Goal: Task Accomplishment & Management: Complete application form

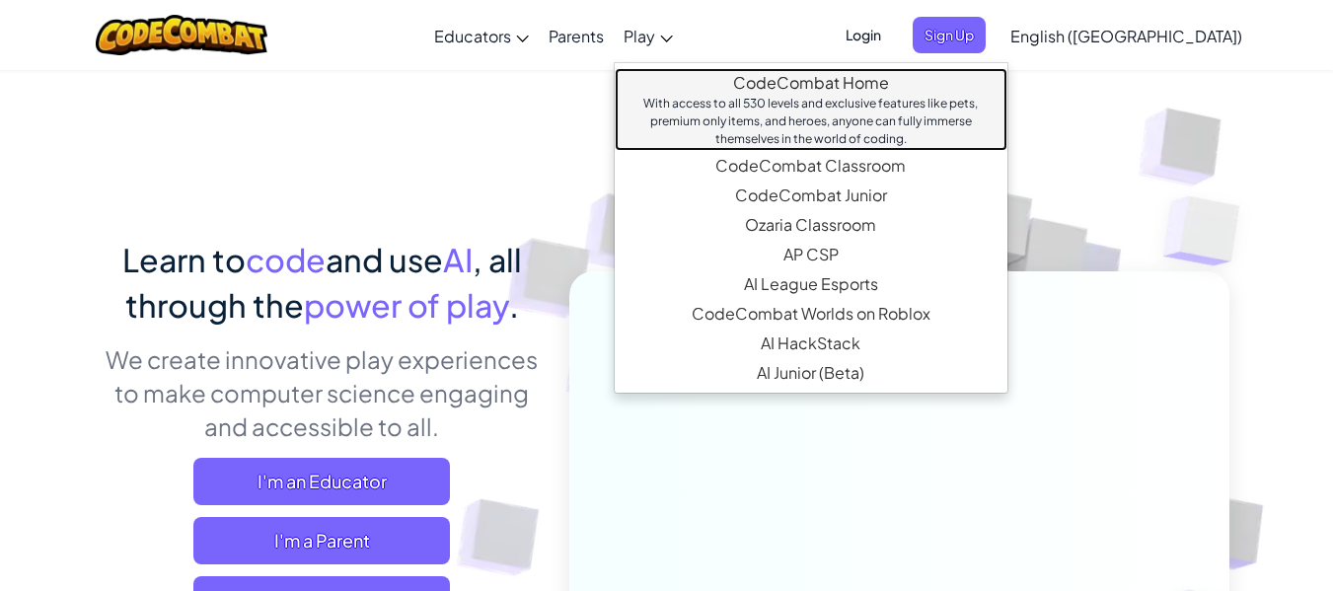
click at [789, 87] on link "CodeCombat Home With access to all 530 levels and exclusive features like pets,…" at bounding box center [811, 109] width 393 height 83
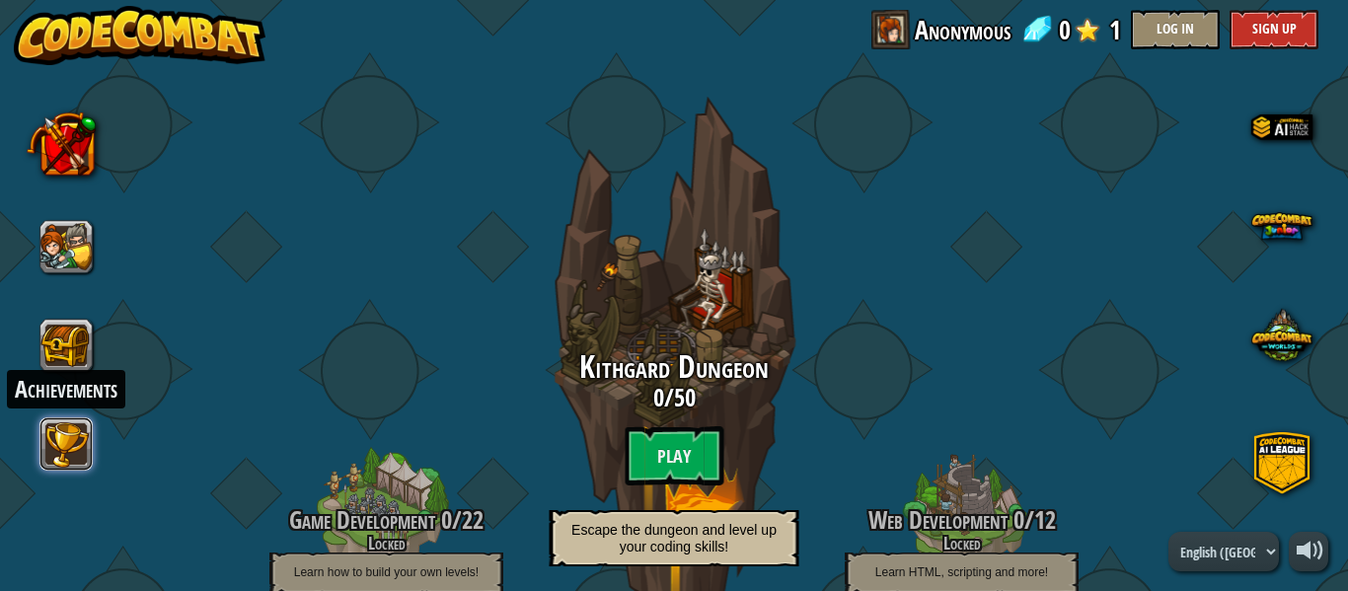
click at [67, 466] on button at bounding box center [66, 443] width 53 height 53
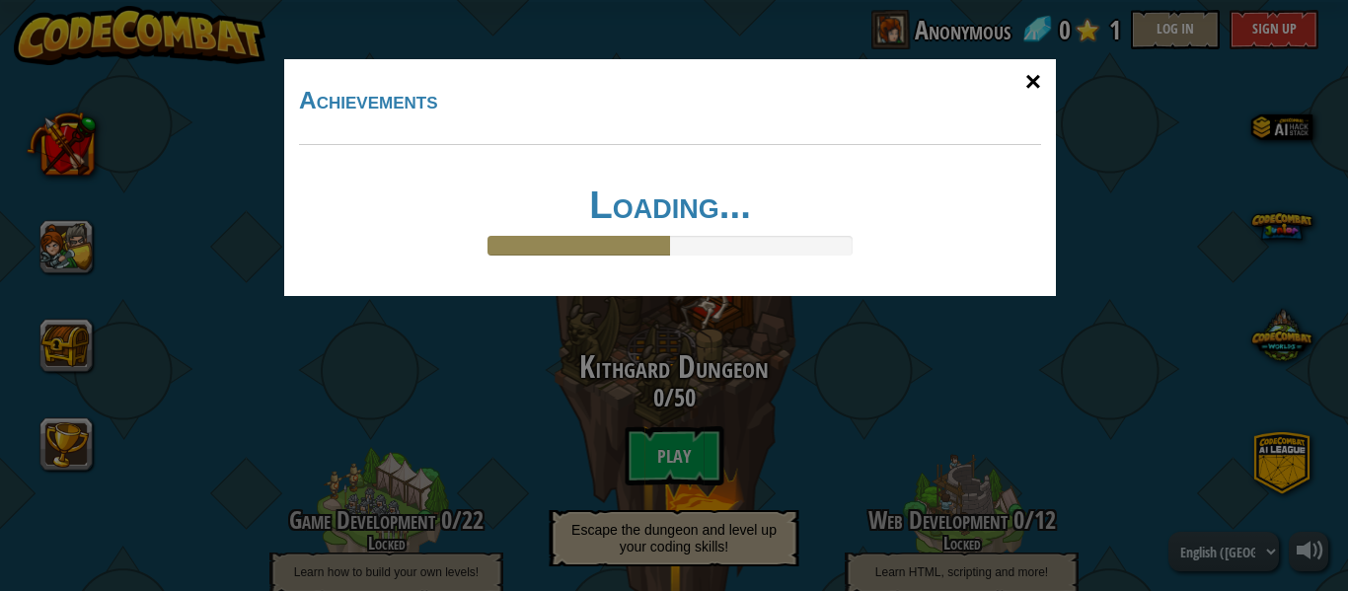
click at [1034, 93] on div "×" at bounding box center [1032, 81] width 45 height 57
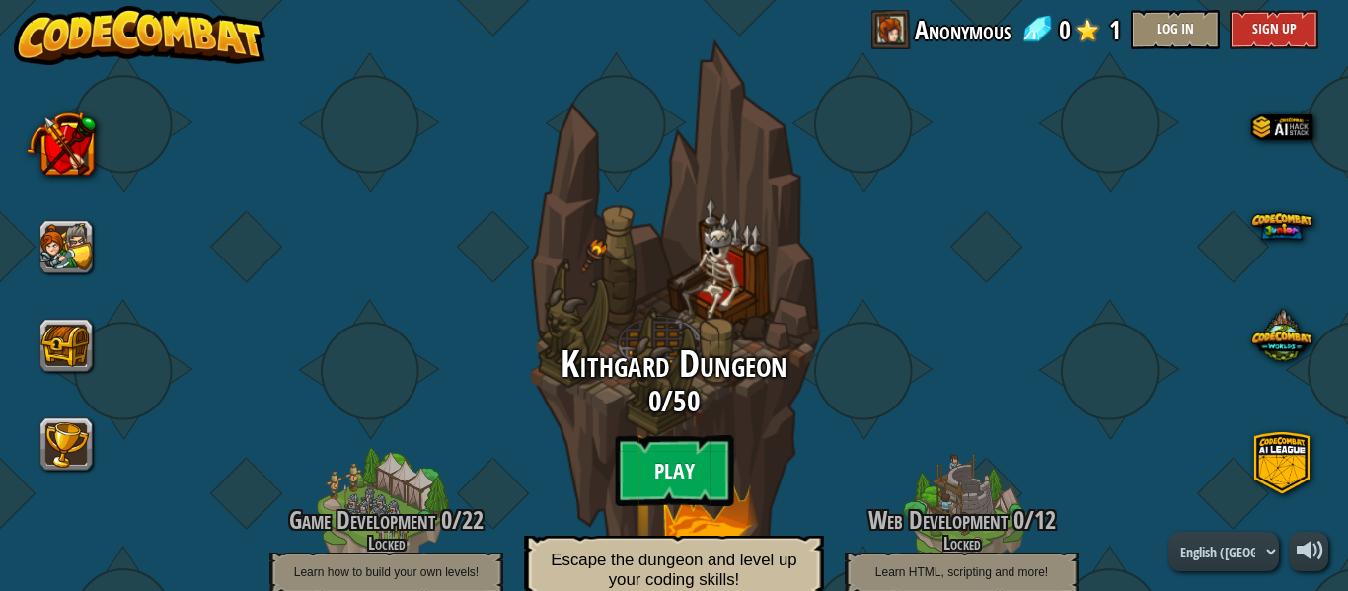
click at [673, 461] on btn "Play" at bounding box center [674, 470] width 118 height 71
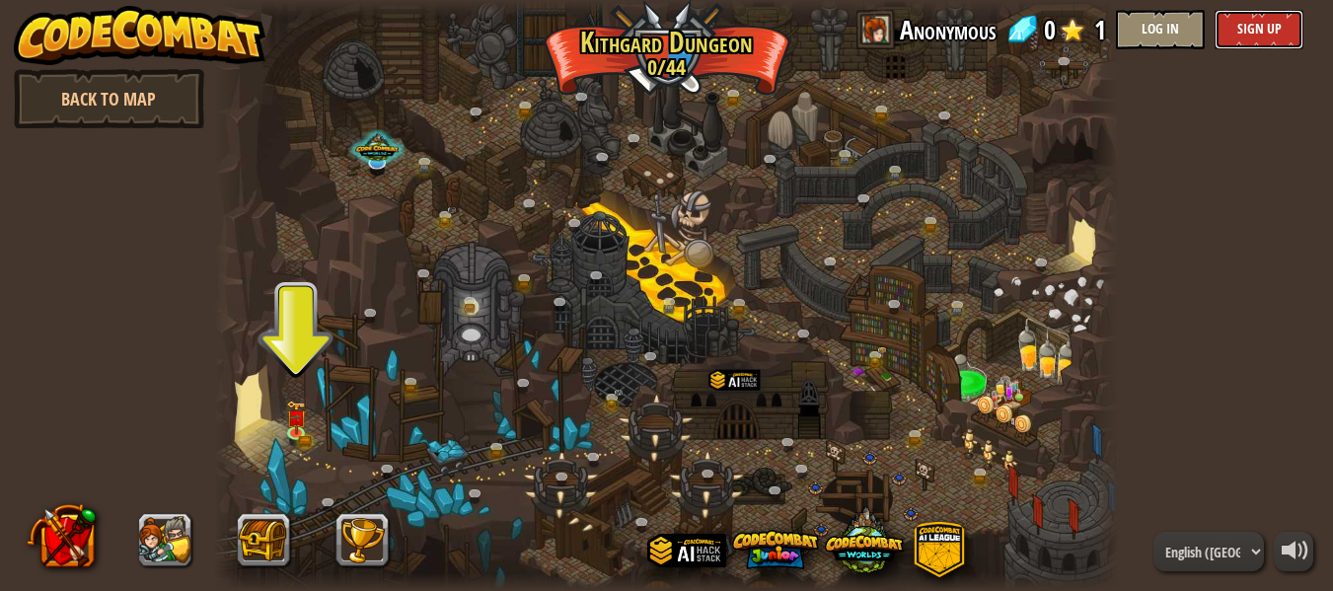
click at [1240, 30] on button "Sign Up" at bounding box center [1259, 29] width 89 height 39
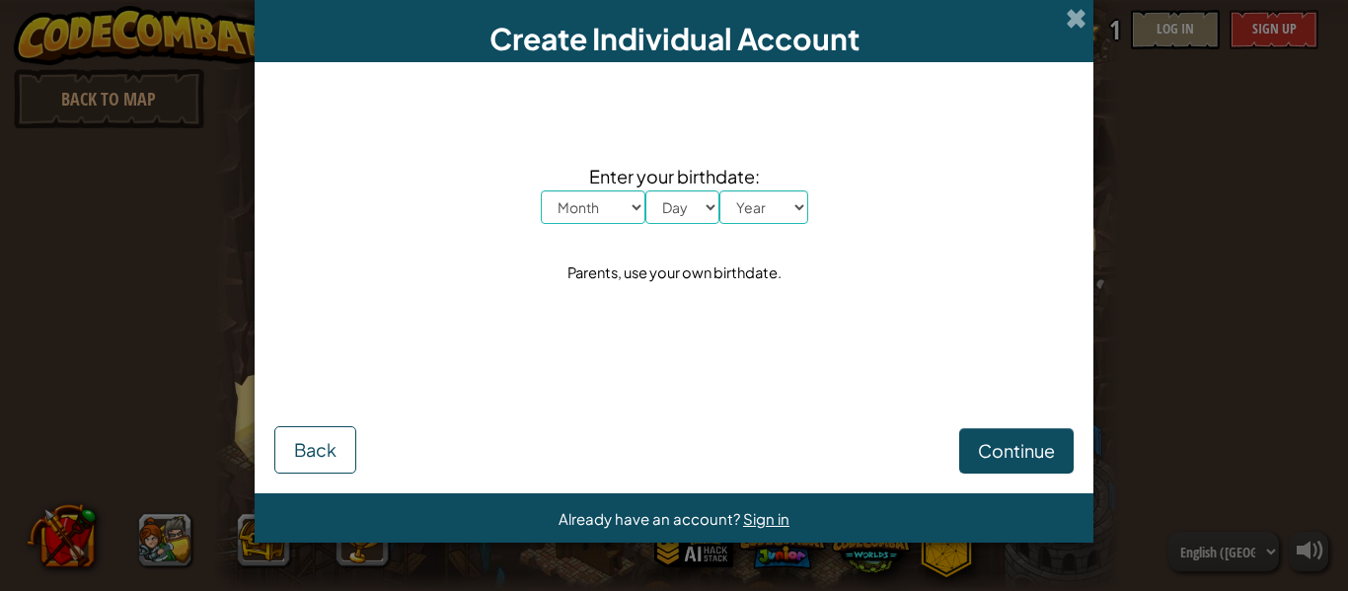
click at [614, 206] on select "Month January February March April May June July August September October Novem…" at bounding box center [593, 207] width 105 height 34
select select "9"
click at [541, 190] on select "Month January February March April May June July August September October Novem…" at bounding box center [593, 207] width 105 height 34
click at [657, 215] on select "Day 1 2 3 4 5 6 7 8 9 10 11 12 13 14 15 16 17 18 19 20 21 22 23 24 25 26 27 28 …" at bounding box center [682, 207] width 74 height 34
select select "5"
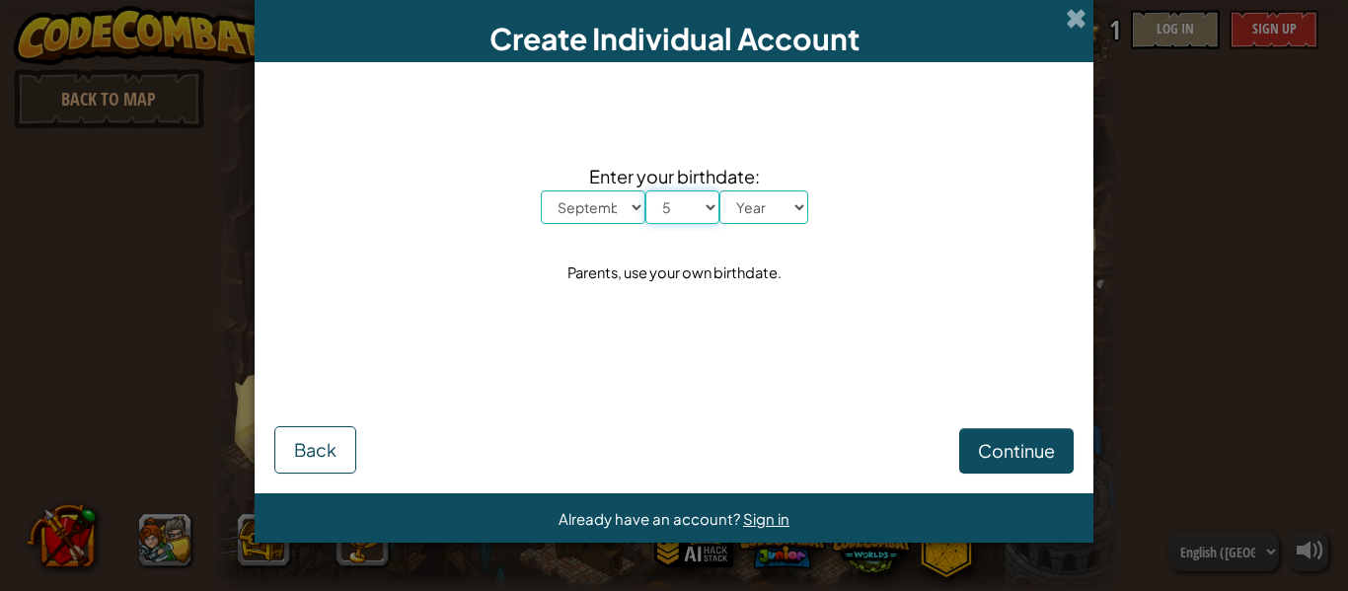
click at [645, 190] on select "Day 1 2 3 4 5 6 7 8 9 10 11 12 13 14 15 16 17 18 19 20 21 22 23 24 25 26 27 28 …" at bounding box center [682, 207] width 74 height 34
click at [759, 224] on div "Enter your birthdate: Month January February March April May June July August S…" at bounding box center [673, 224] width 799 height 284
click at [754, 221] on select "Year [DATE] 2024 2023 2022 2021 2020 2019 2018 2017 2016 2015 2014 2013 2012 20…" at bounding box center [763, 207] width 89 height 34
select select "1997"
click at [719, 190] on select "Year [DATE] 2024 2023 2022 2021 2020 2019 2018 2017 2016 2015 2014 2013 2012 20…" at bounding box center [763, 207] width 89 height 34
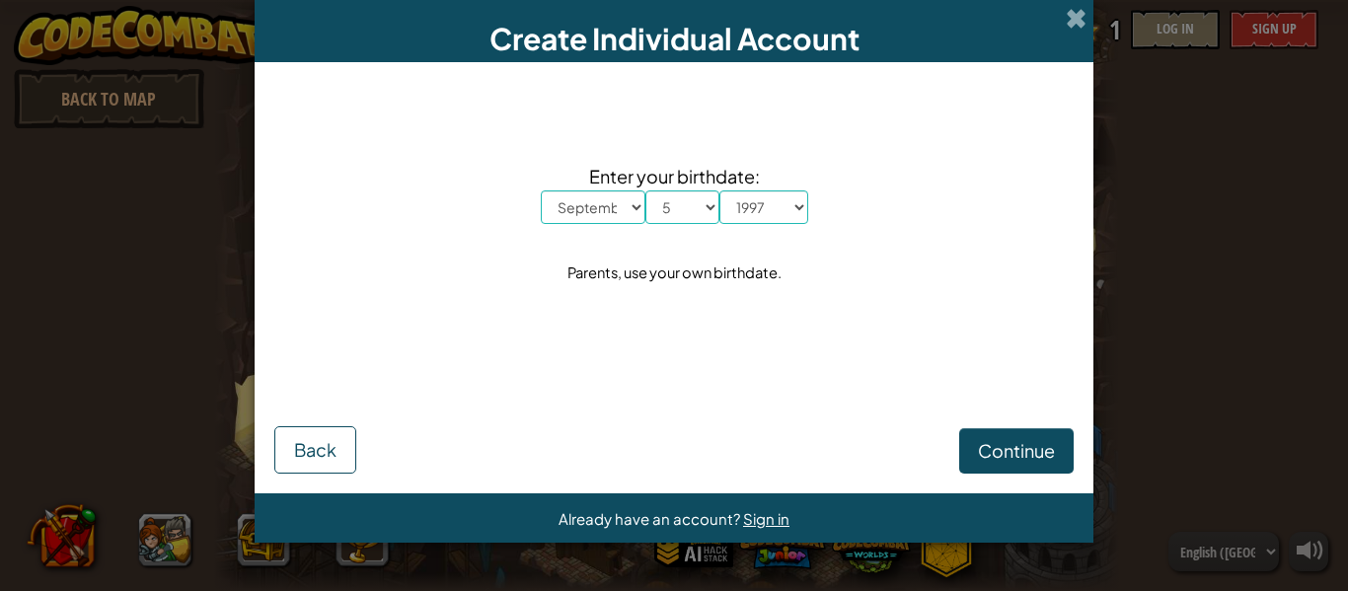
click at [1001, 395] on div "Continue Back" at bounding box center [673, 420] width 799 height 108
click at [997, 443] on span "Continue" at bounding box center [1016, 450] width 77 height 23
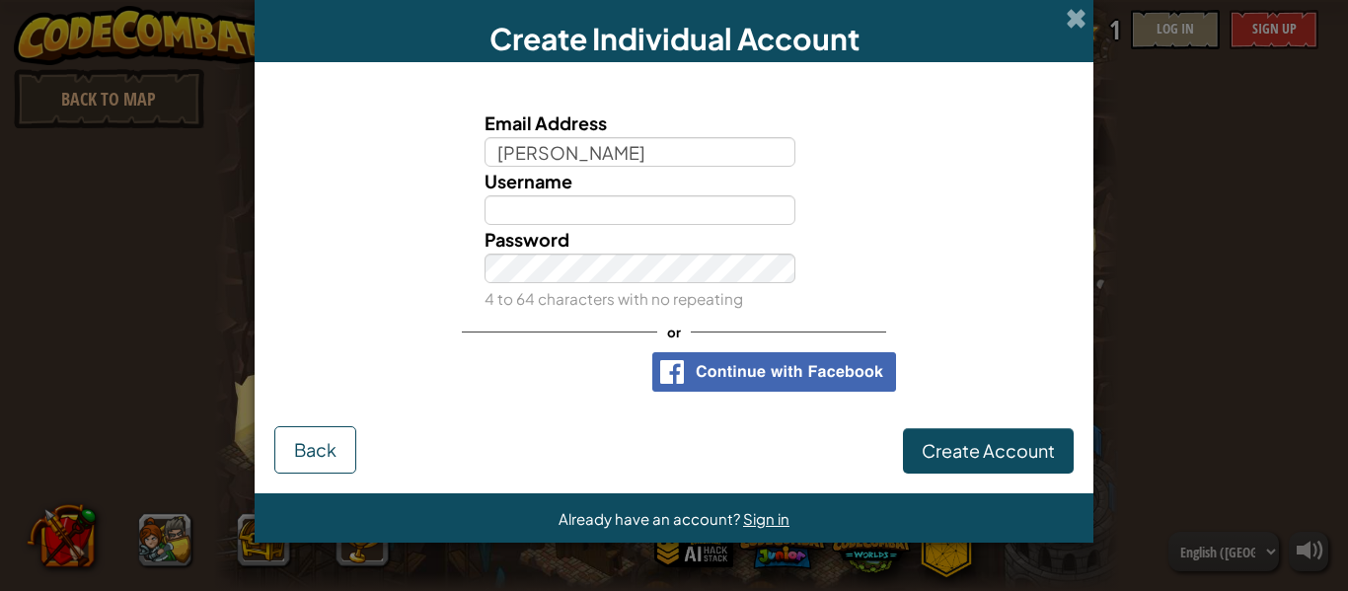
type input "[EMAIL_ADDRESS][DOMAIN_NAME]"
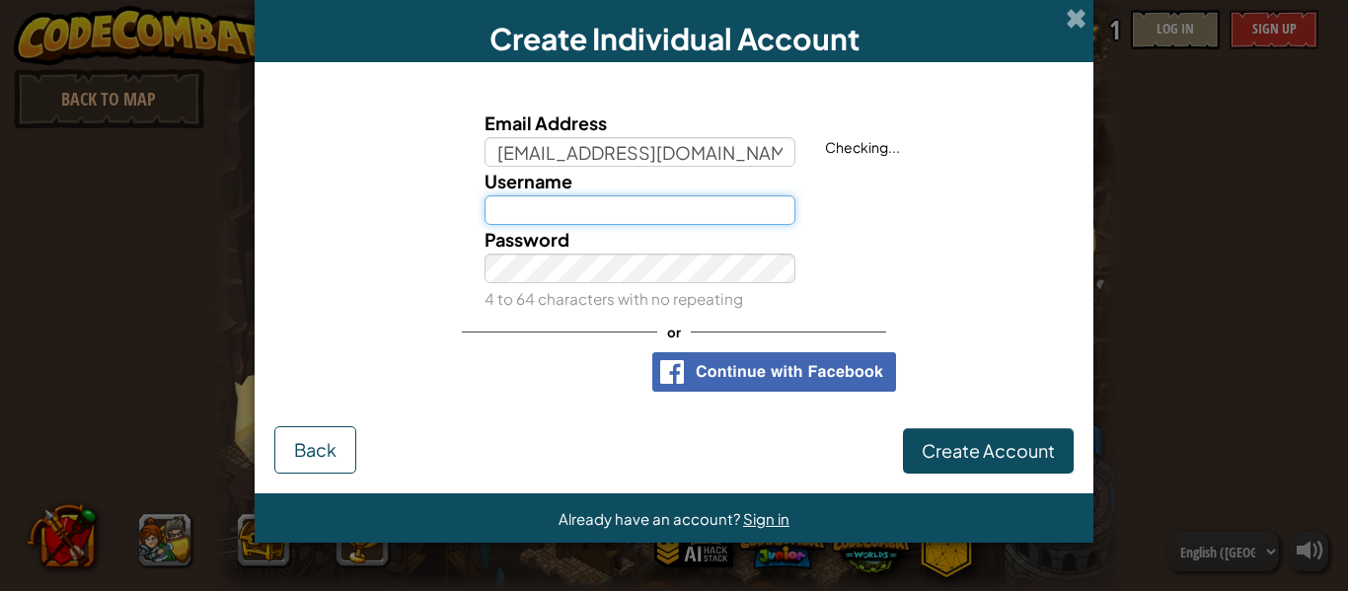
click at [656, 205] on input "Username" at bounding box center [640, 210] width 312 height 30
type input "374016"
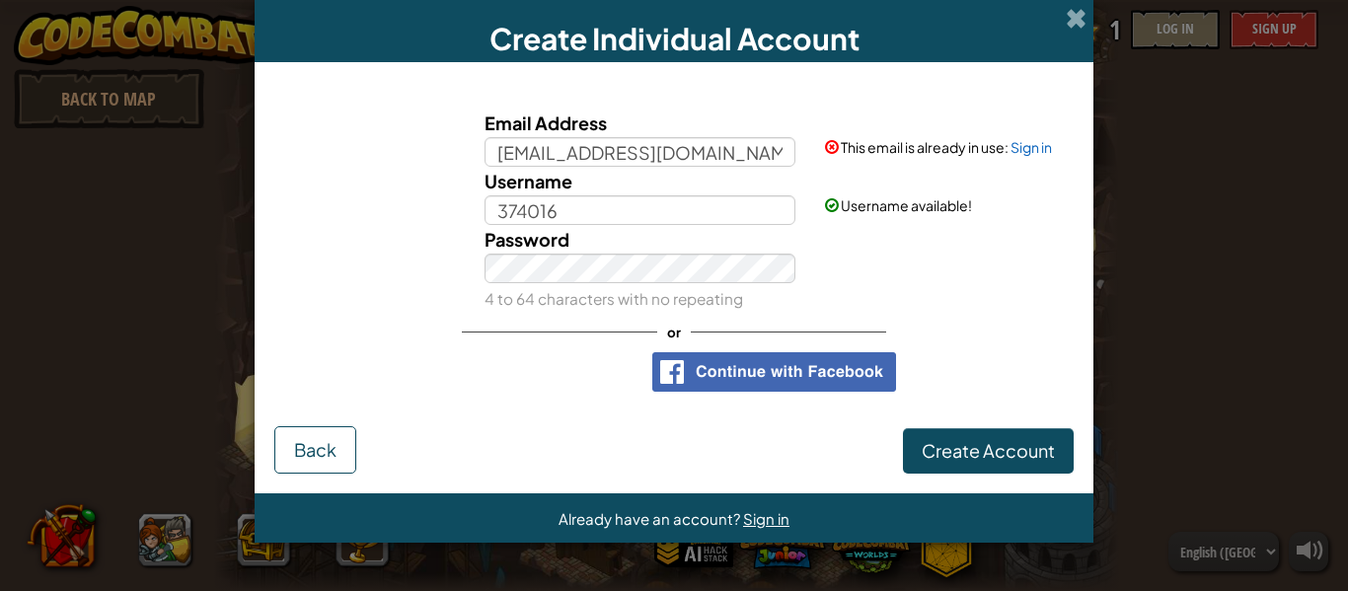
click at [352, 296] on div "Password 4 to 64 characters with no repeating" at bounding box center [673, 269] width 819 height 88
click at [1001, 446] on span "Create Account" at bounding box center [987, 450] width 133 height 23
click at [998, 456] on button "Create Account" at bounding box center [988, 450] width 171 height 45
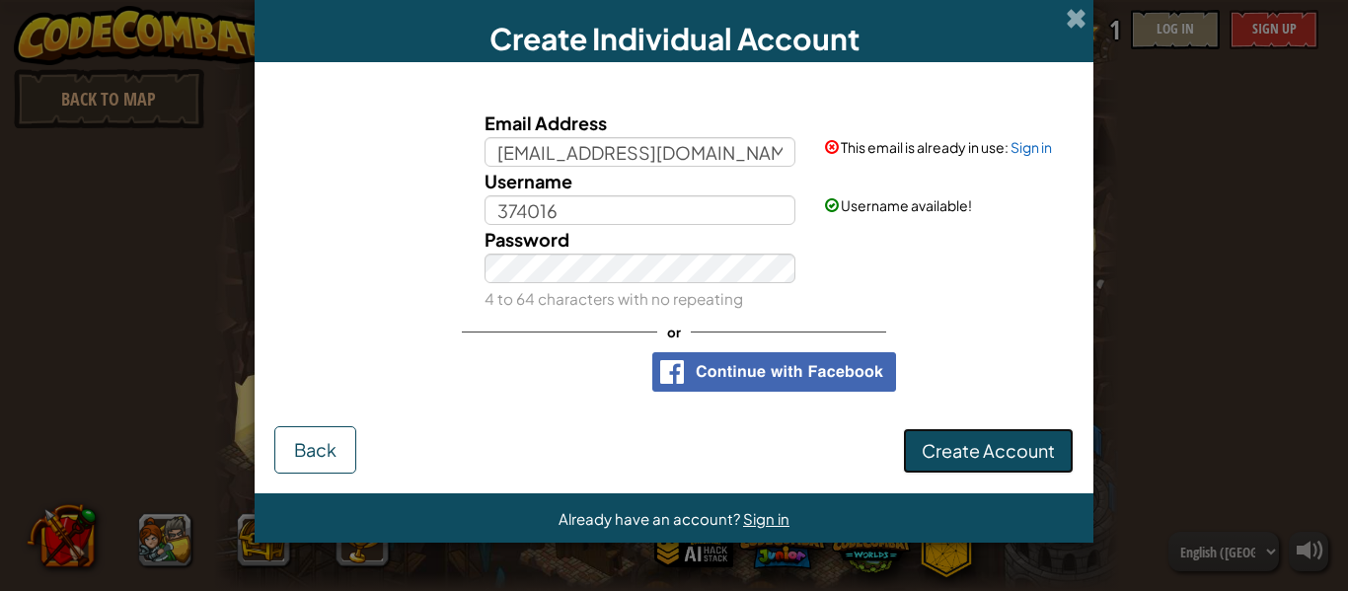
click at [998, 456] on button "Create Account" at bounding box center [988, 450] width 171 height 45
click at [1039, 149] on link "Sign in" at bounding box center [1030, 147] width 41 height 18
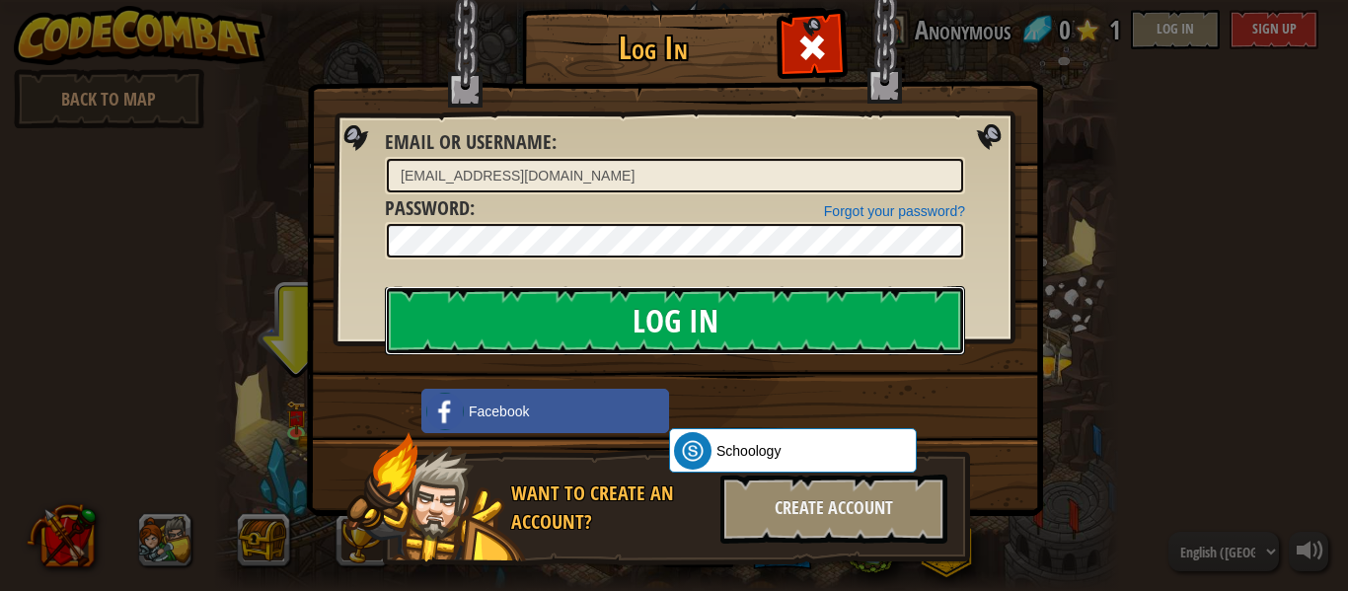
click at [700, 331] on input "Log In" at bounding box center [675, 320] width 580 height 69
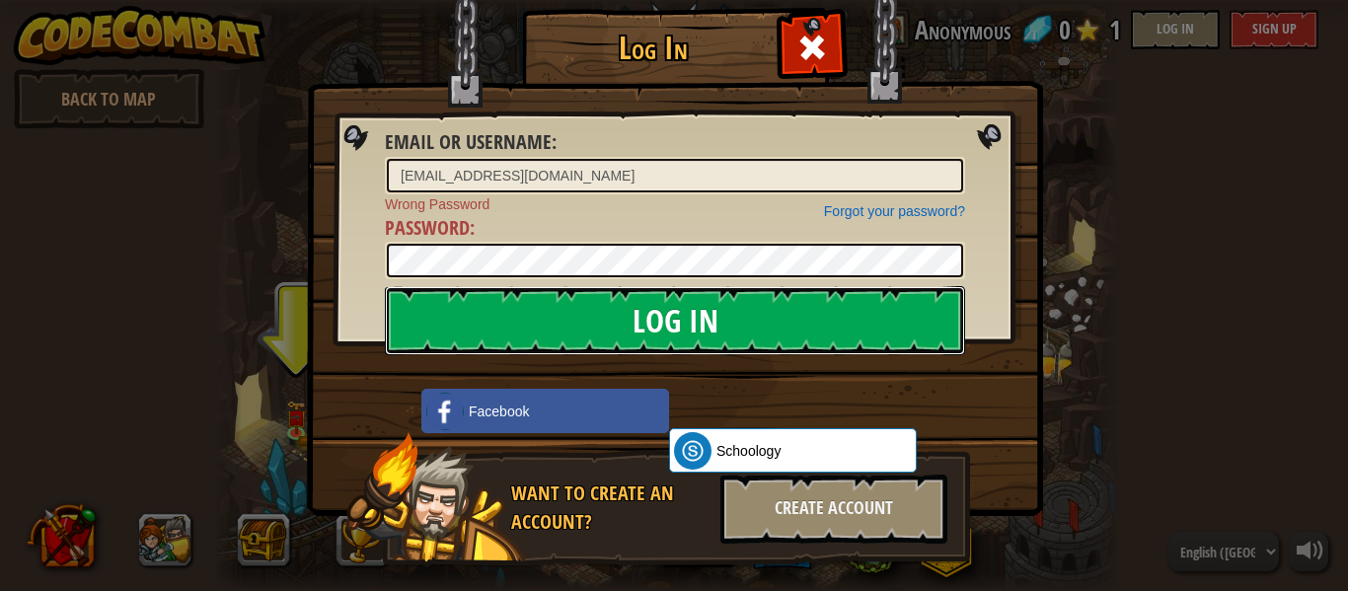
click at [700, 331] on input "Log In" at bounding box center [675, 320] width 580 height 69
click at [720, 321] on input "Log In" at bounding box center [675, 320] width 580 height 69
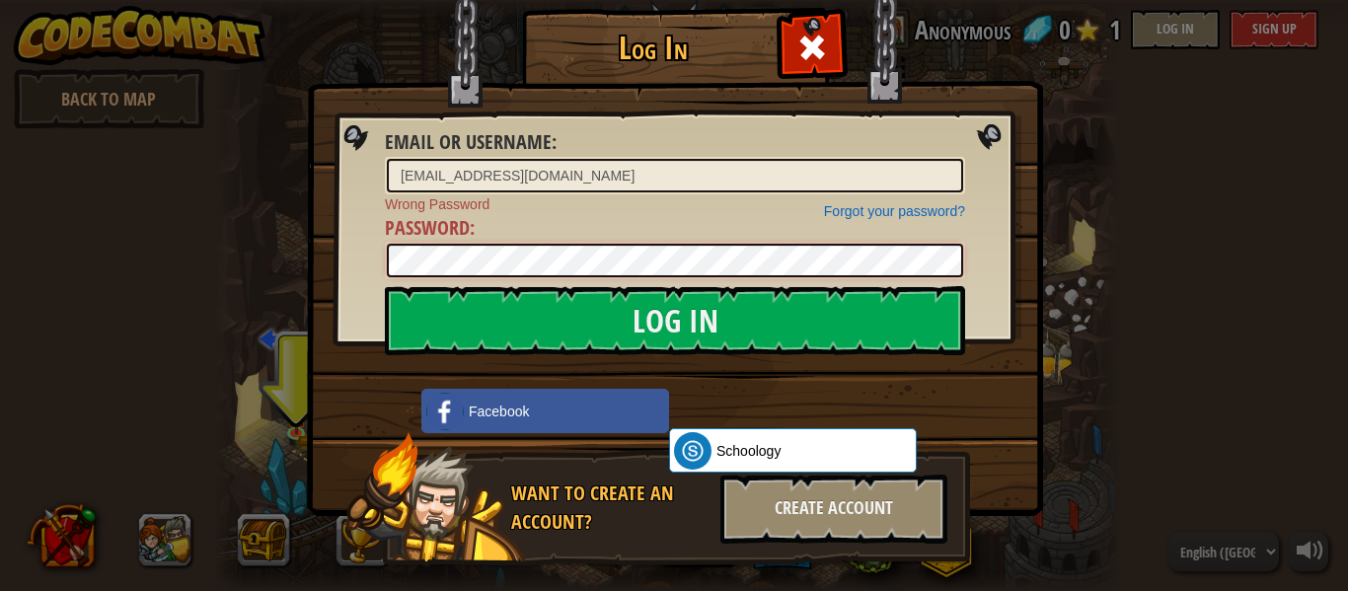
click at [345, 258] on div "Log In Email or Username : [EMAIL_ADDRESS][DOMAIN_NAME] Forgot your password? W…" at bounding box center [673, 317] width 657 height 574
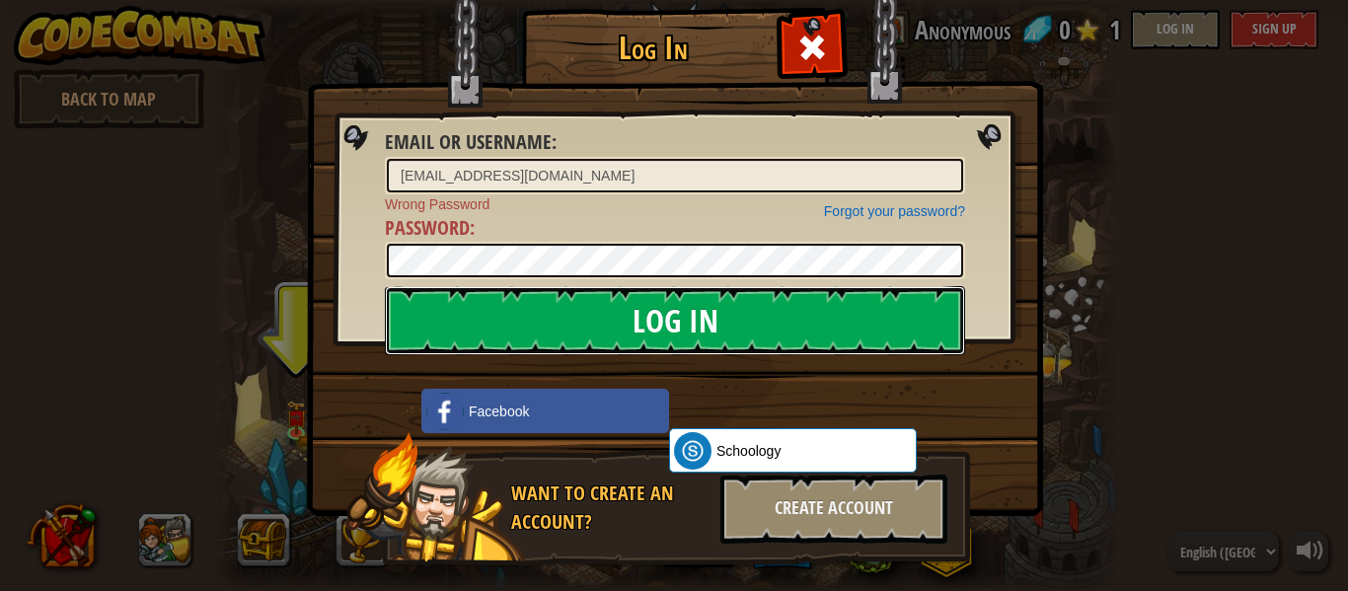
click at [452, 318] on input "Log In" at bounding box center [675, 320] width 580 height 69
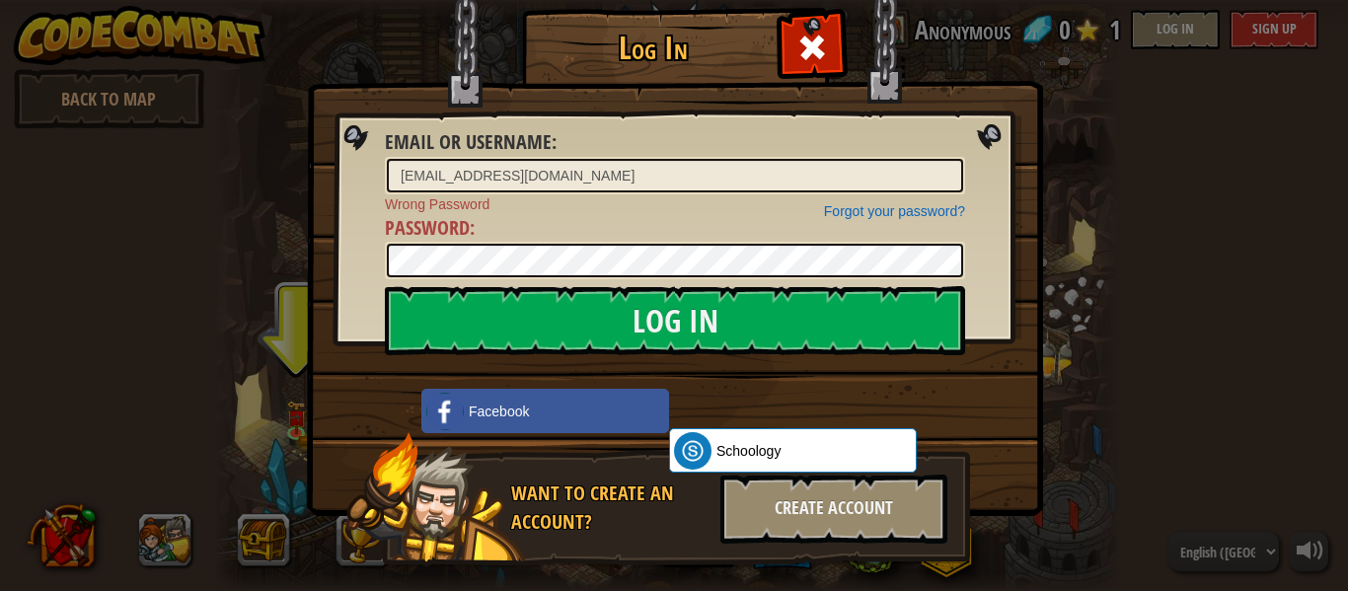
click at [849, 201] on div "Forgot your password?" at bounding box center [894, 211] width 141 height 20
click at [849, 212] on link "Forgot your password?" at bounding box center [894, 211] width 141 height 16
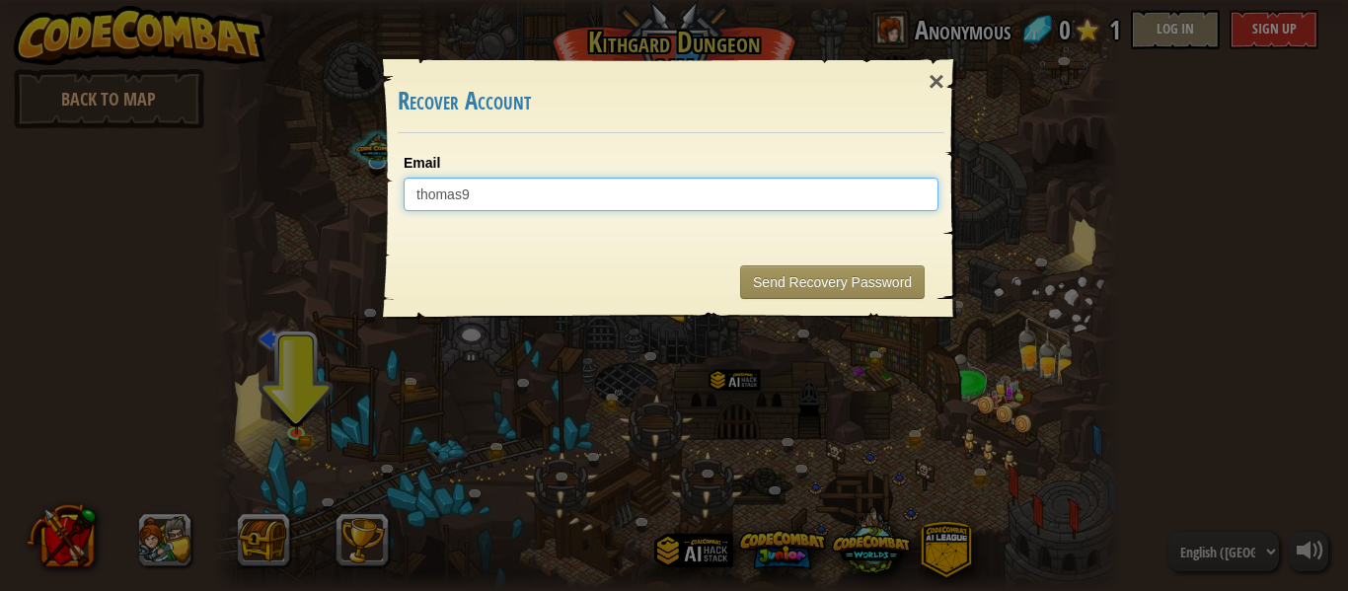
type input "thomas90"
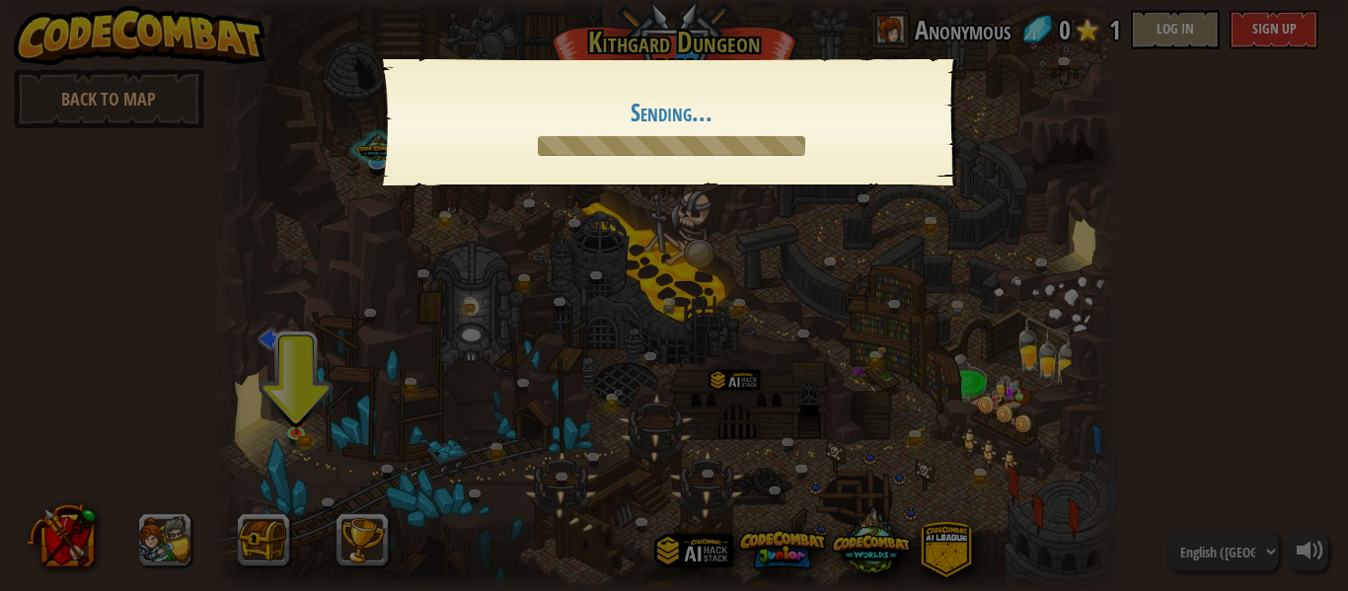
click at [791, 268] on div "× Recover Account Email [EMAIL_ADDRESS][DOMAIN_NAME] Sending... Send Recovery P…" at bounding box center [674, 295] width 1348 height 591
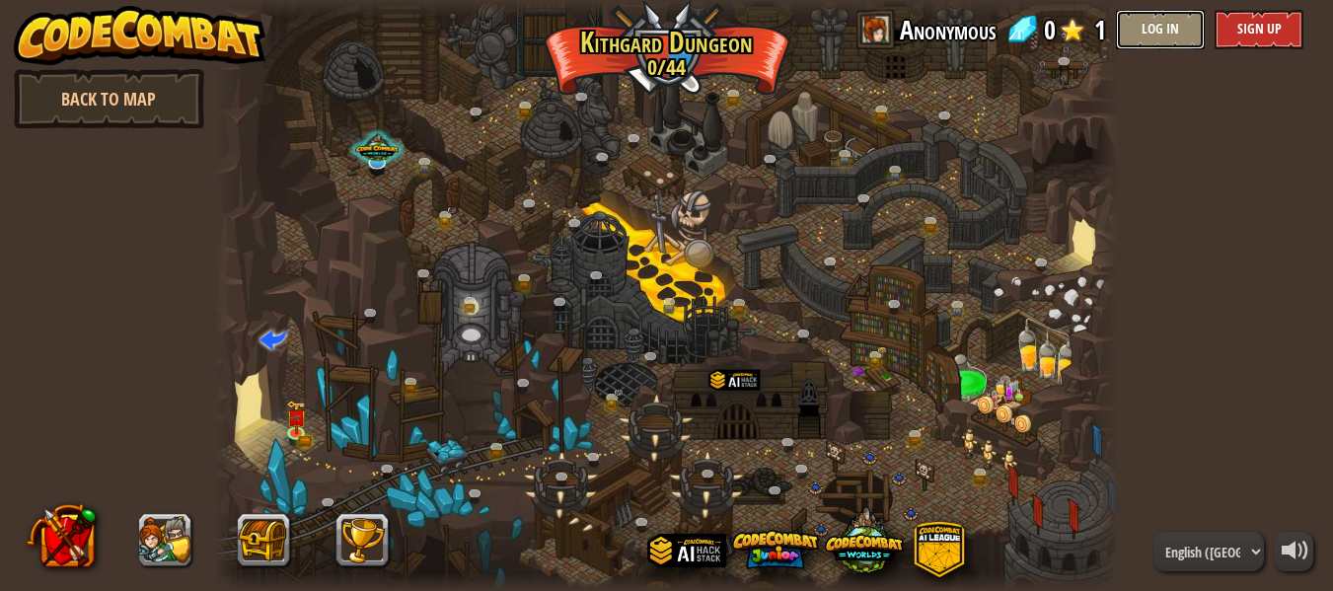
click at [1173, 36] on button "Log In" at bounding box center [1160, 29] width 89 height 39
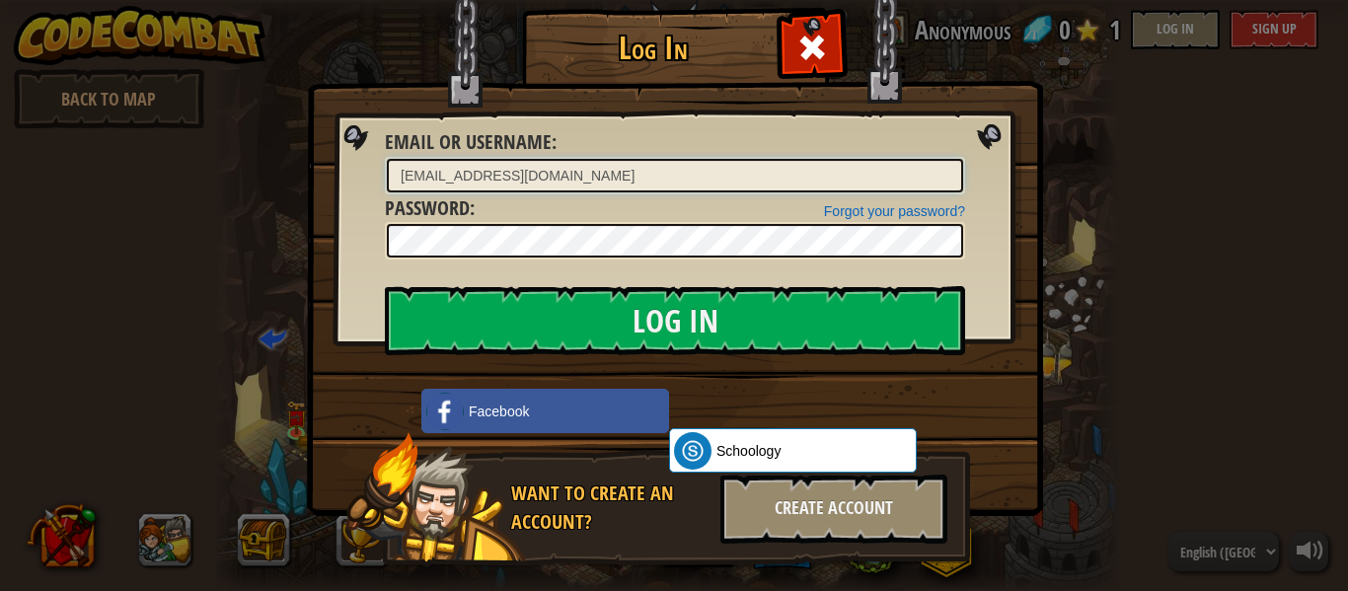
drag, startPoint x: 469, startPoint y: 161, endPoint x: 263, endPoint y: 168, distance: 205.3
click at [263, 168] on div "Log In Unknown Error Email or Username : [EMAIL_ADDRESS][DOMAIN_NAME] Forgot yo…" at bounding box center [674, 295] width 1348 height 591
type input "[EMAIL_ADDRESS][DOMAIN_NAME]"
click at [345, 231] on div "Log In Unknown Error Email or Username : [EMAIL_ADDRESS][DOMAIN_NAME] Forgot yo…" at bounding box center [673, 317] width 657 height 574
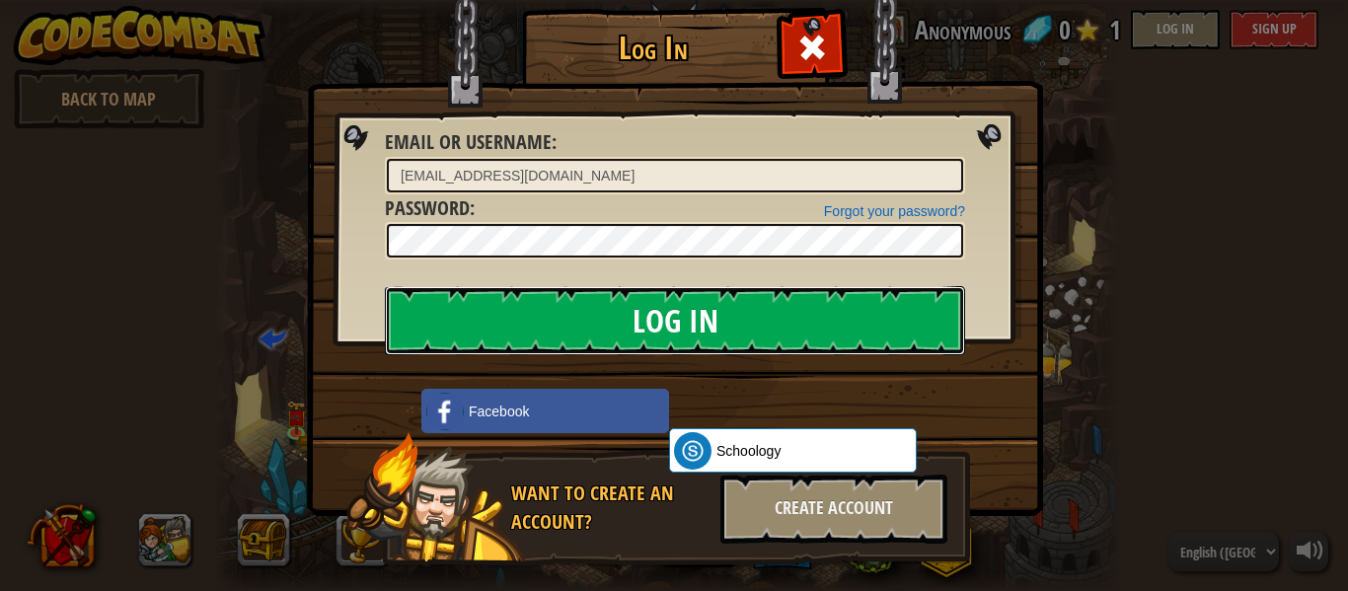
click at [404, 322] on input "Log In" at bounding box center [675, 320] width 580 height 69
click at [515, 323] on input "Log In" at bounding box center [675, 320] width 580 height 69
